Goal: Find specific page/section: Find specific page/section

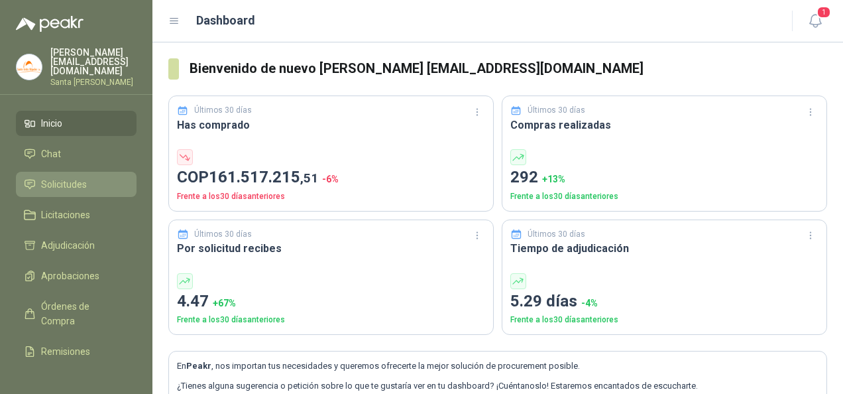
click at [64, 181] on span "Solicitudes" at bounding box center [64, 184] width 46 height 15
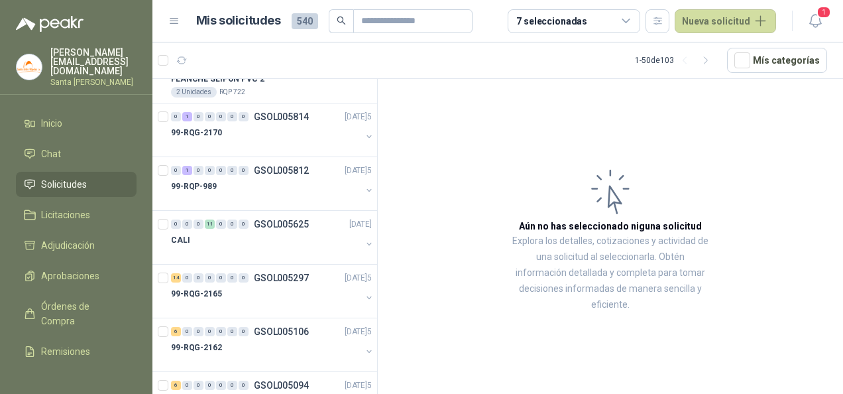
scroll to position [530, 0]
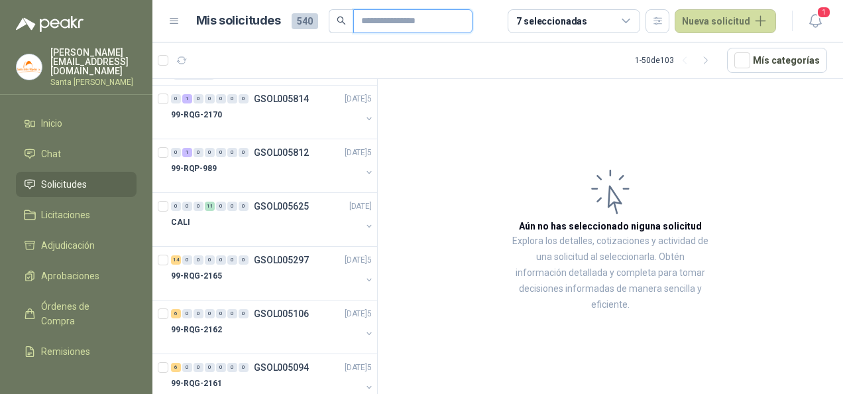
click at [402, 15] on input "text" at bounding box center [407, 21] width 93 height 23
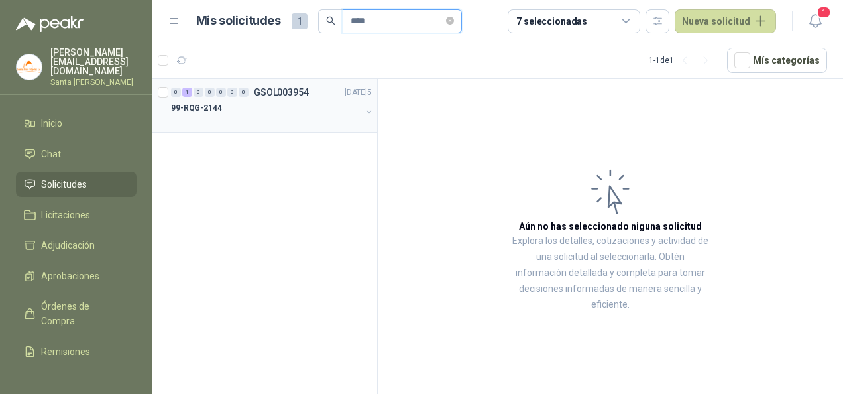
type input "****"
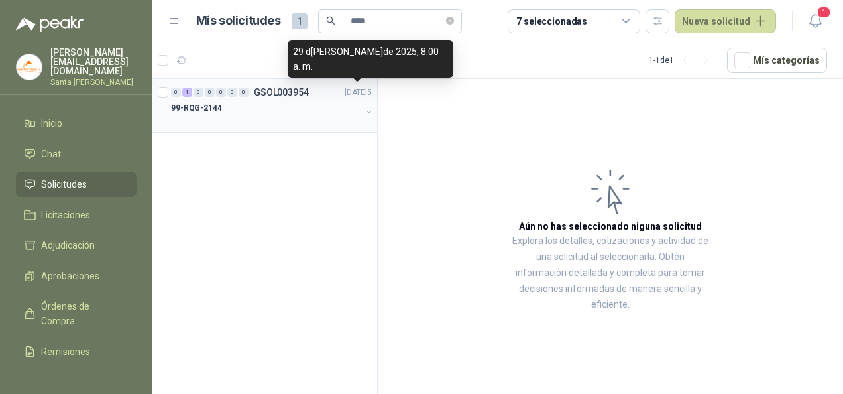
click at [353, 97] on p "[DATE]5" at bounding box center [358, 92] width 27 height 13
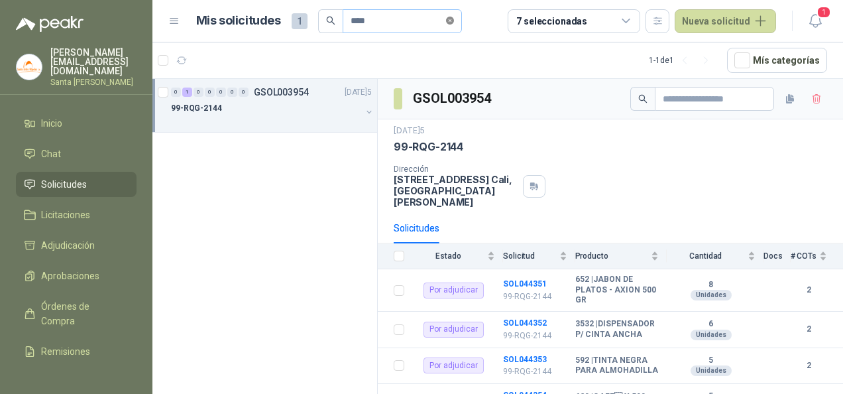
click at [453, 21] on icon "close-circle" at bounding box center [450, 21] width 8 height 8
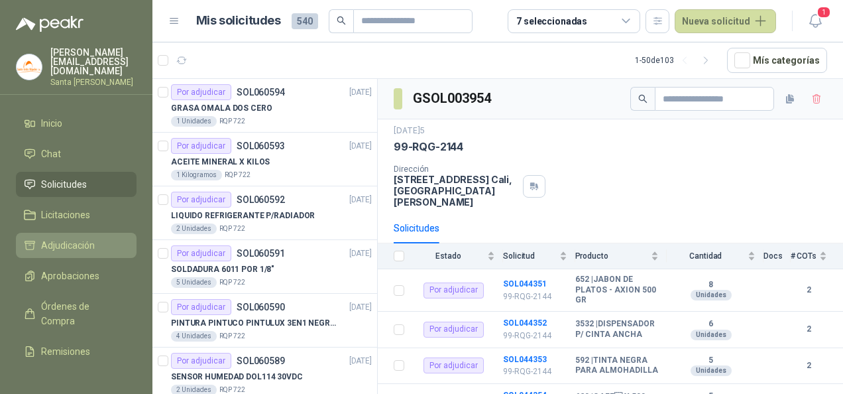
click at [48, 239] on span "Adjudicación" at bounding box center [68, 245] width 54 height 15
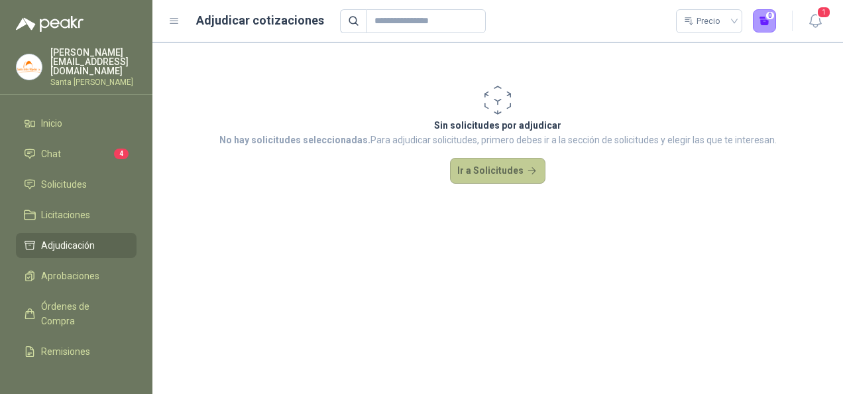
click at [484, 167] on button "Ir a Solicitudes" at bounding box center [497, 171] width 95 height 27
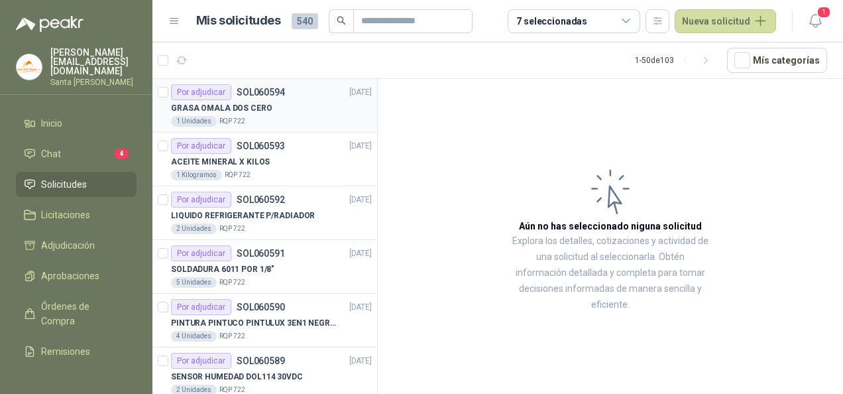
click at [270, 112] on div "GRASA OMALA DOS CERO" at bounding box center [271, 108] width 201 height 16
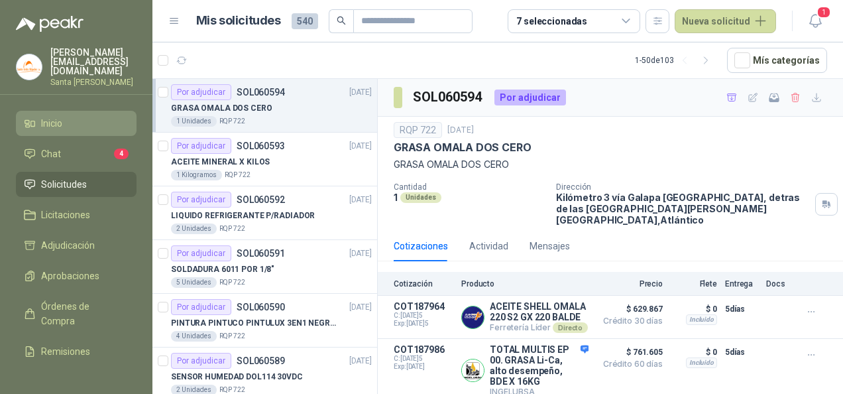
click at [53, 118] on span "Inicio" at bounding box center [51, 123] width 21 height 15
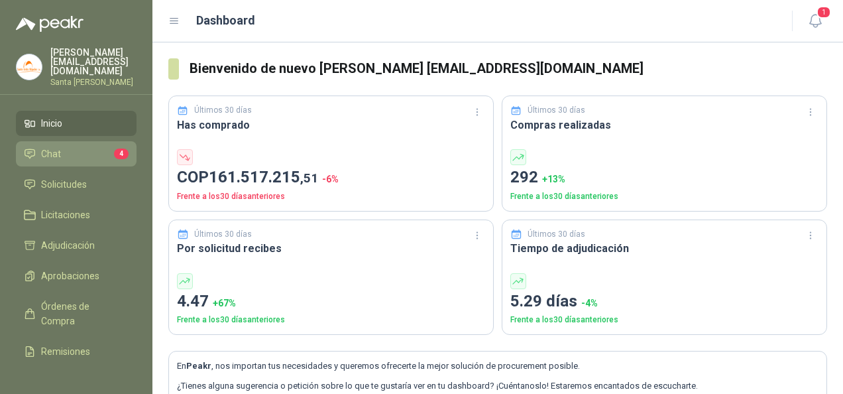
click at [101, 141] on link "Chat 4" at bounding box center [76, 153] width 121 height 25
